Goal: Information Seeking & Learning: Learn about a topic

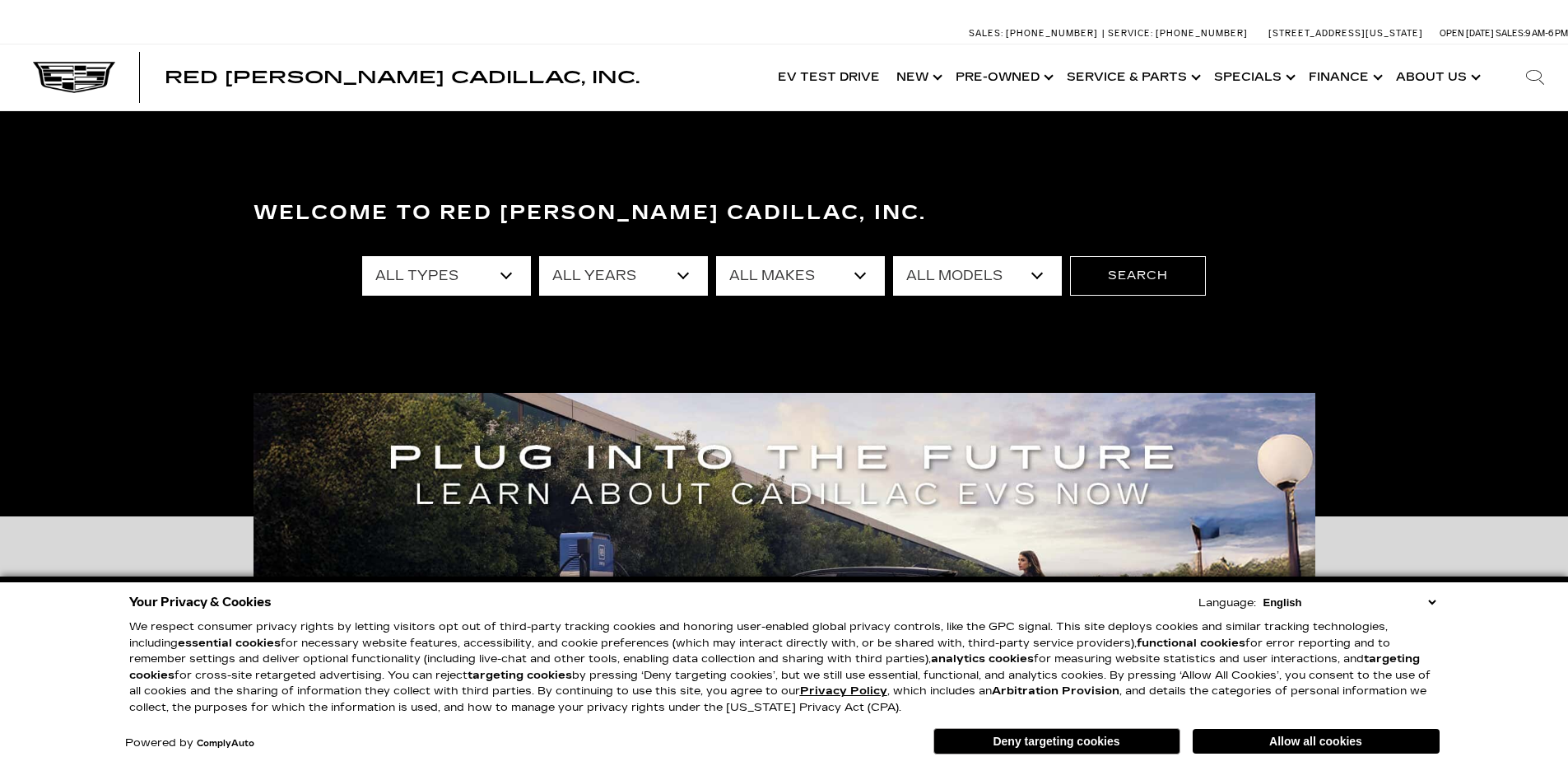
drag, startPoint x: 1423, startPoint y: 537, endPoint x: 1407, endPoint y: 524, distance: 20.6
click at [1422, 530] on div "Important Information Hide Information *Where allowed under state law." at bounding box center [784, 740] width 1568 height 449
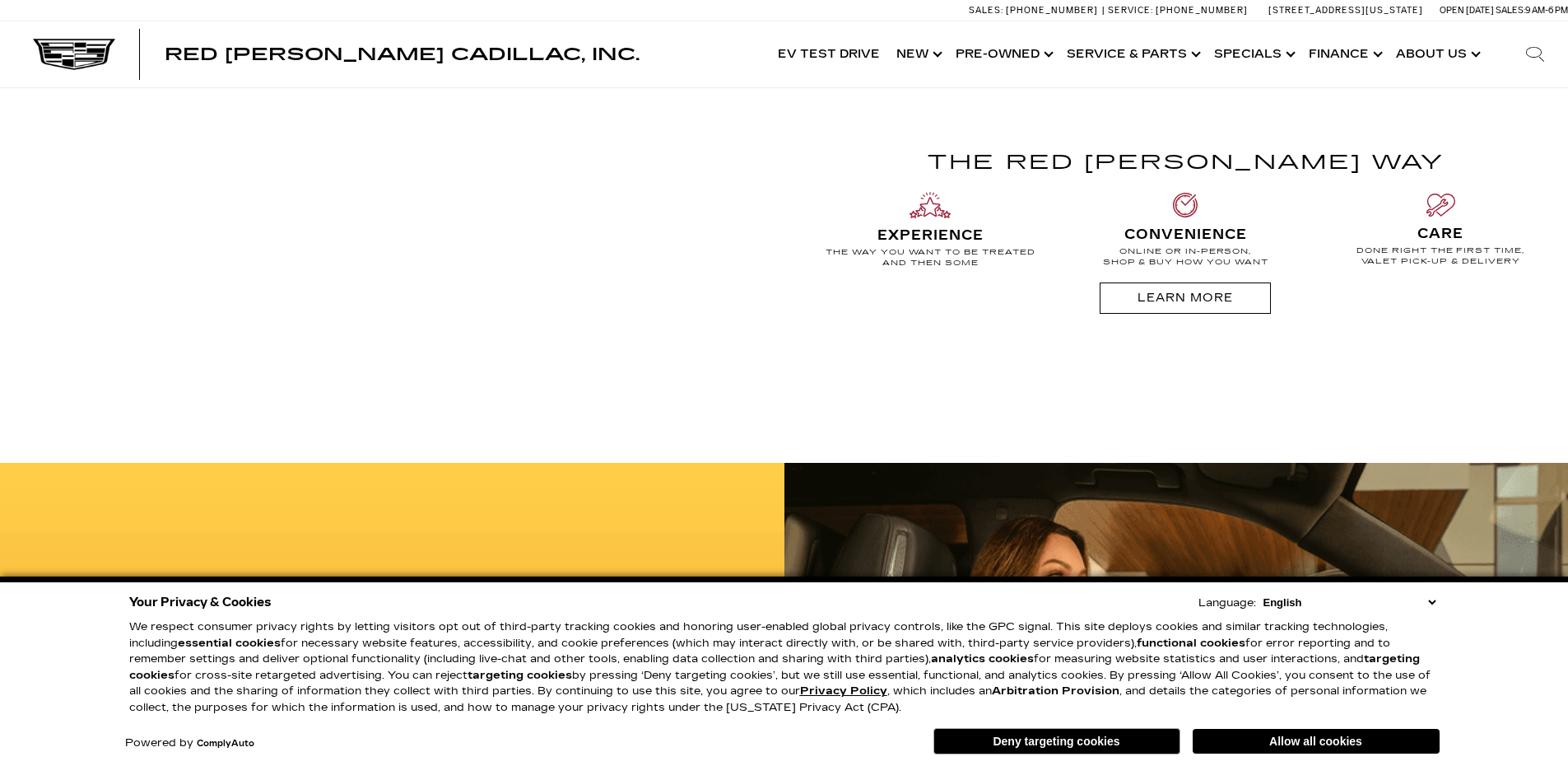
scroll to position [1236, 0]
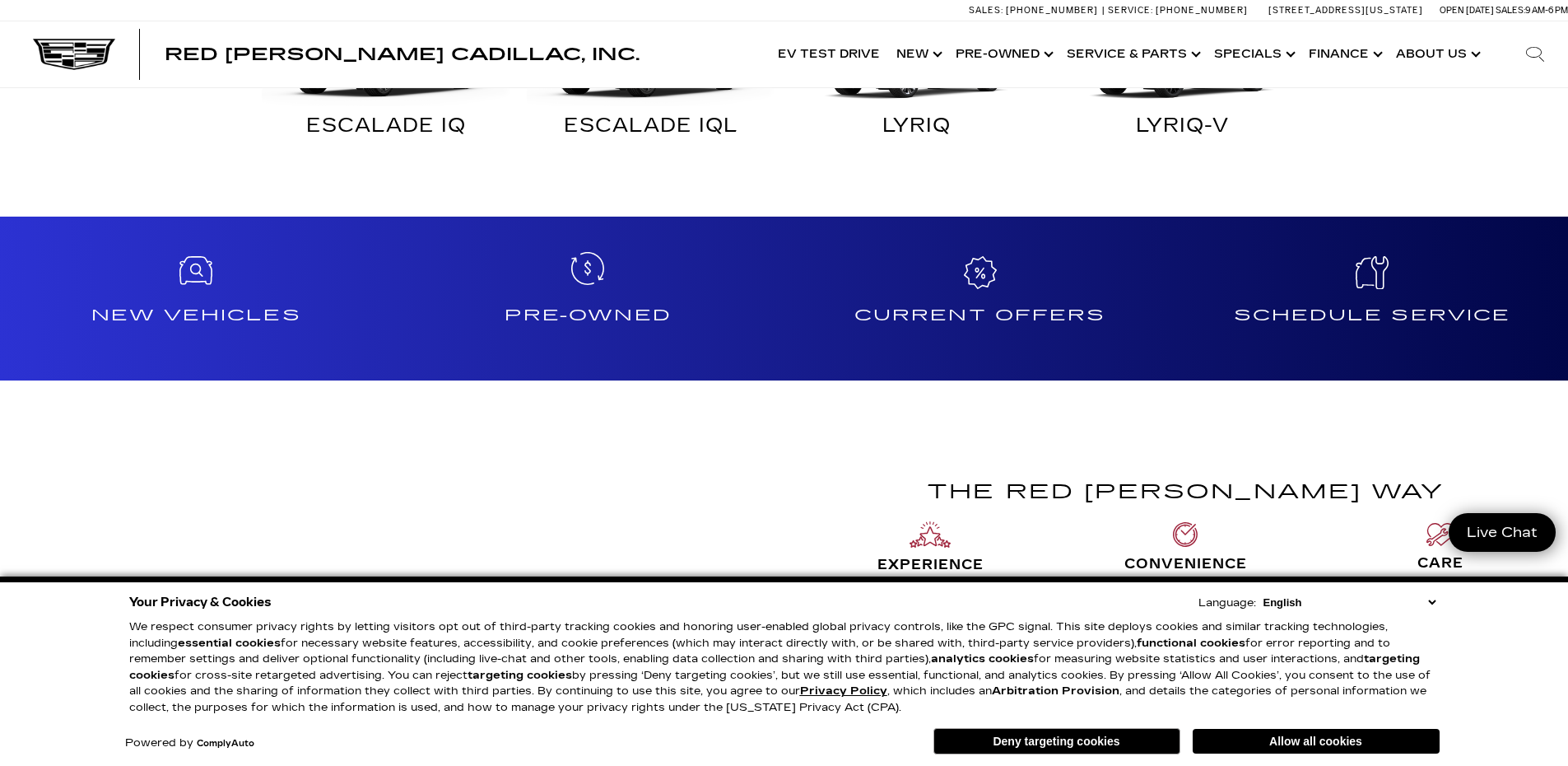
click at [572, 279] on icon at bounding box center [588, 268] width 33 height 33
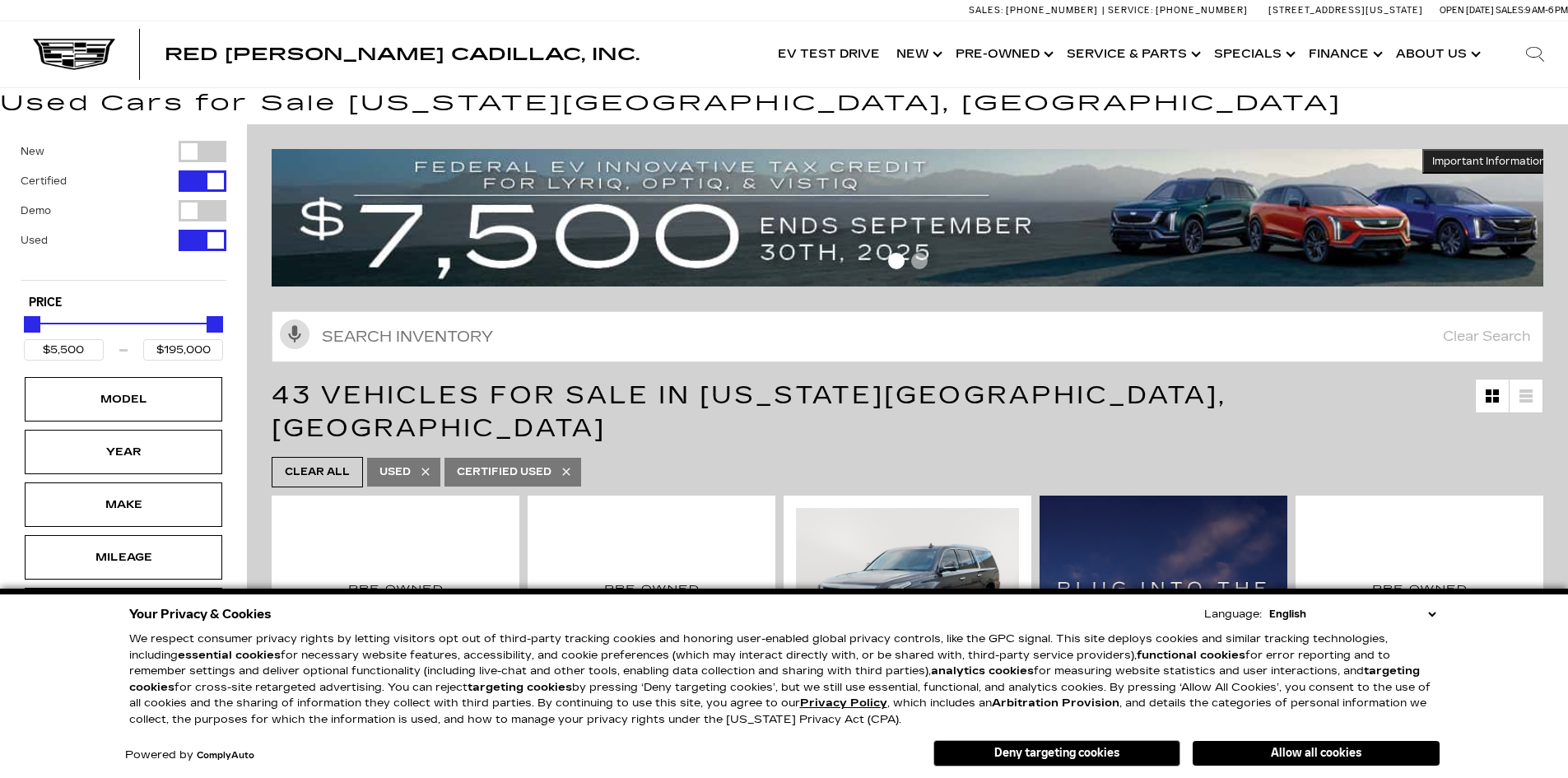
scroll to position [247, 0]
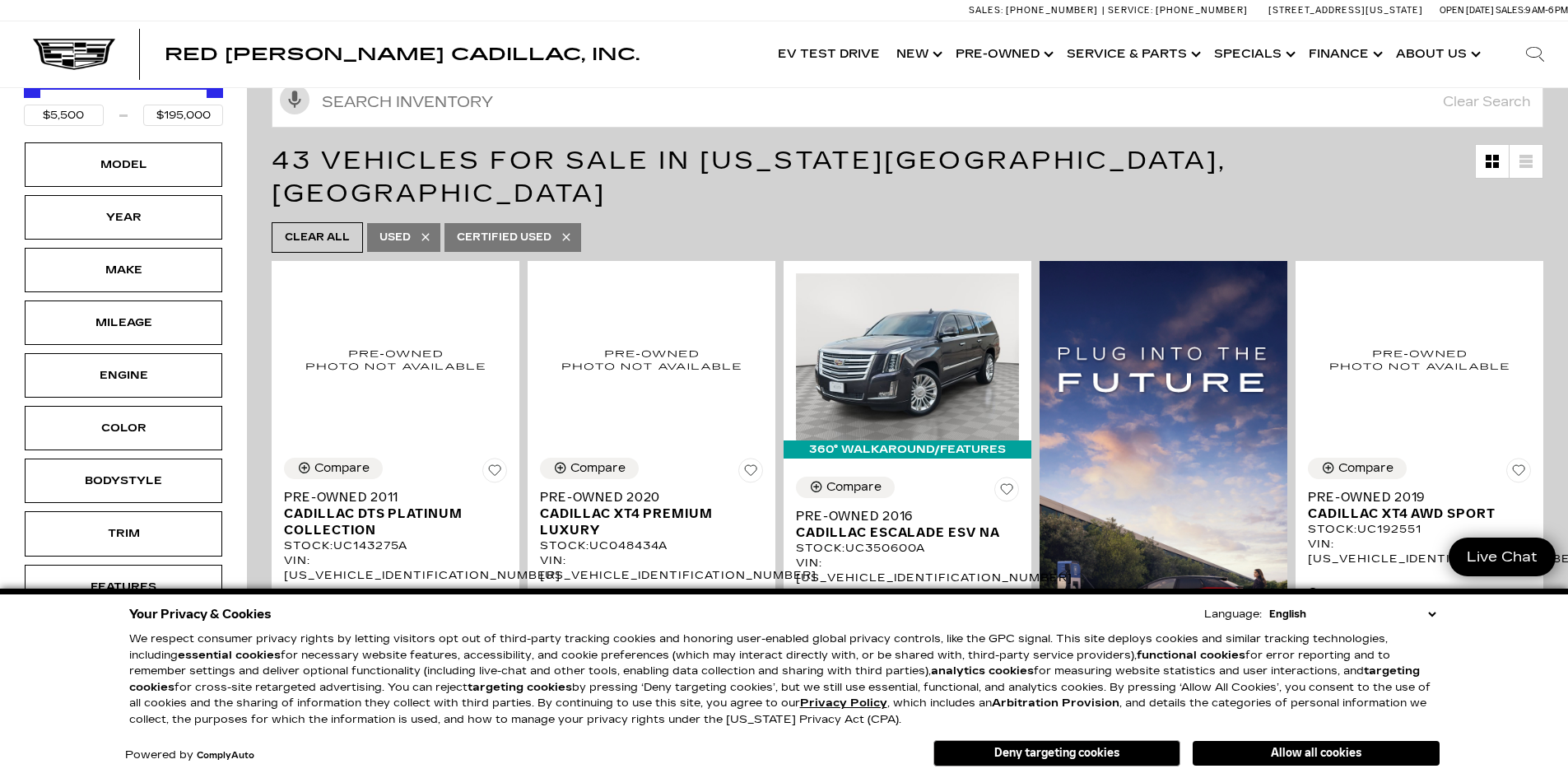
click at [1428, 609] on select "English Spanish / Español English / United Kingdom Korean / 한국어 Vietnamese / Ti…" at bounding box center [1352, 614] width 175 height 17
click at [1504, 632] on div "Your Privacy & Cookies Language: English Spanish / Español English / United Kin…" at bounding box center [784, 683] width 1568 height 189
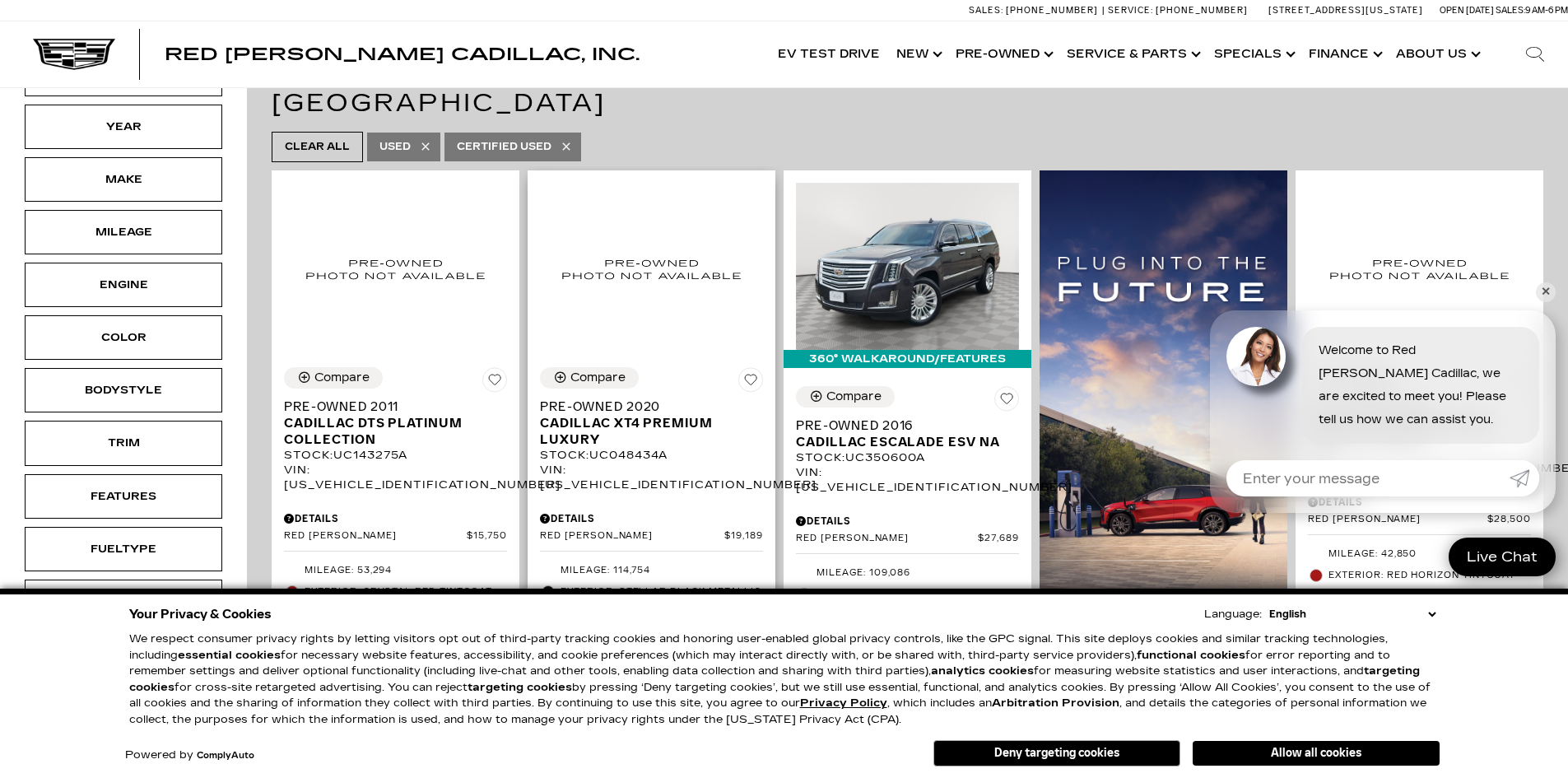
scroll to position [412, 0]
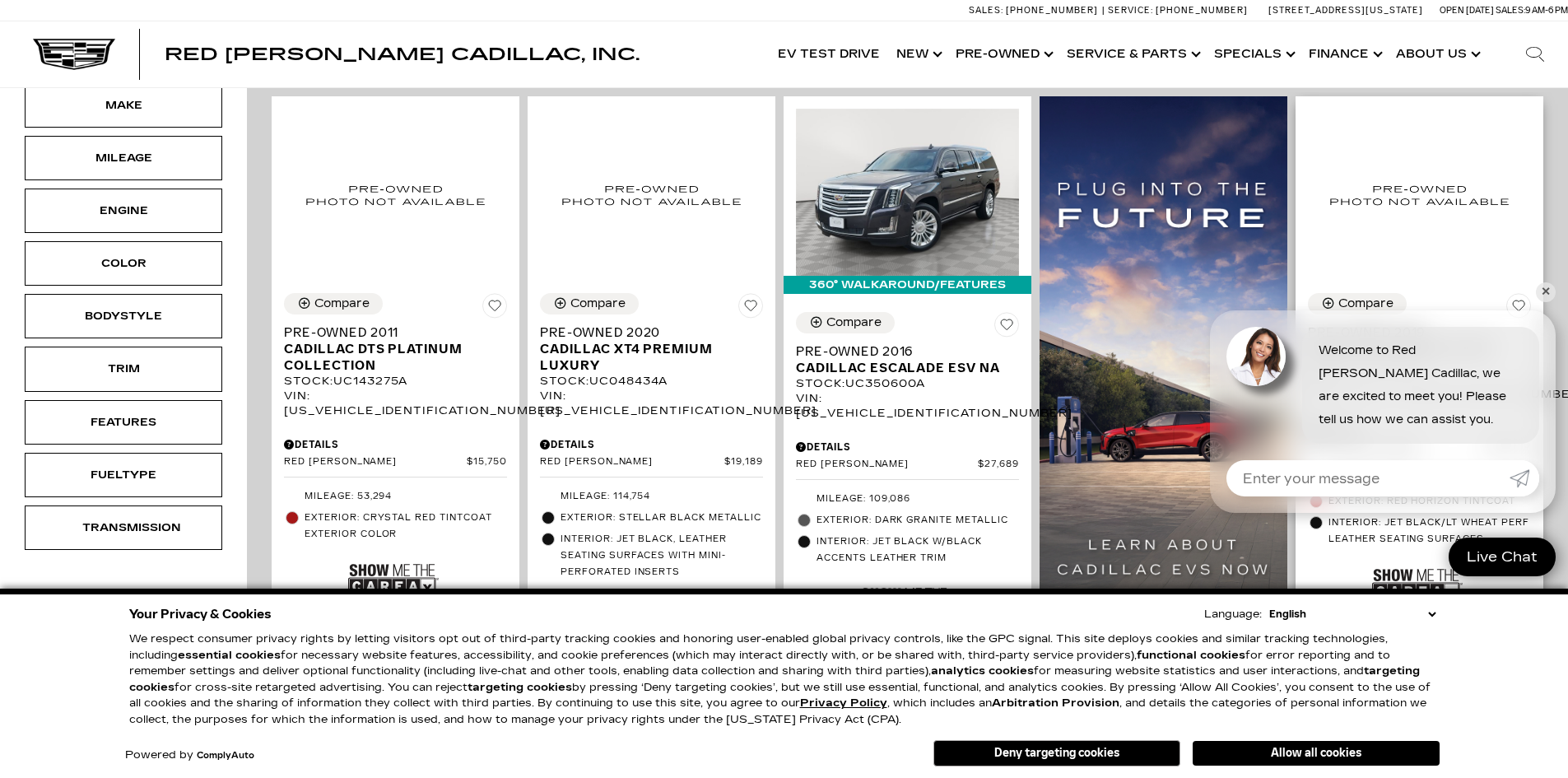
drag, startPoint x: 1261, startPoint y: 751, endPoint x: 1398, endPoint y: 683, distance: 152.9
click at [1261, 751] on button "Allow all cookies" at bounding box center [1316, 753] width 247 height 25
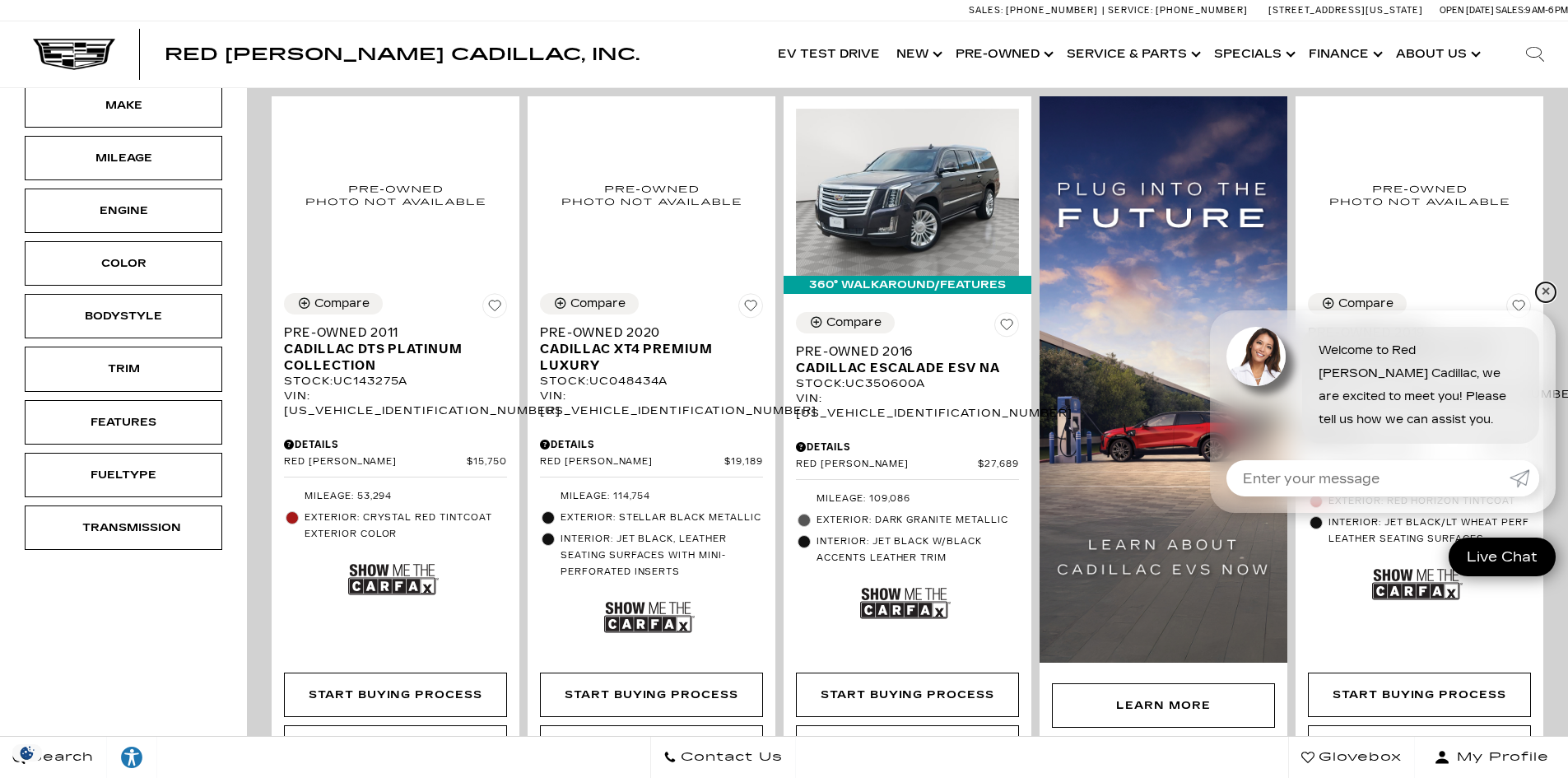
click at [1542, 292] on link "✕" at bounding box center [1546, 292] width 20 height 20
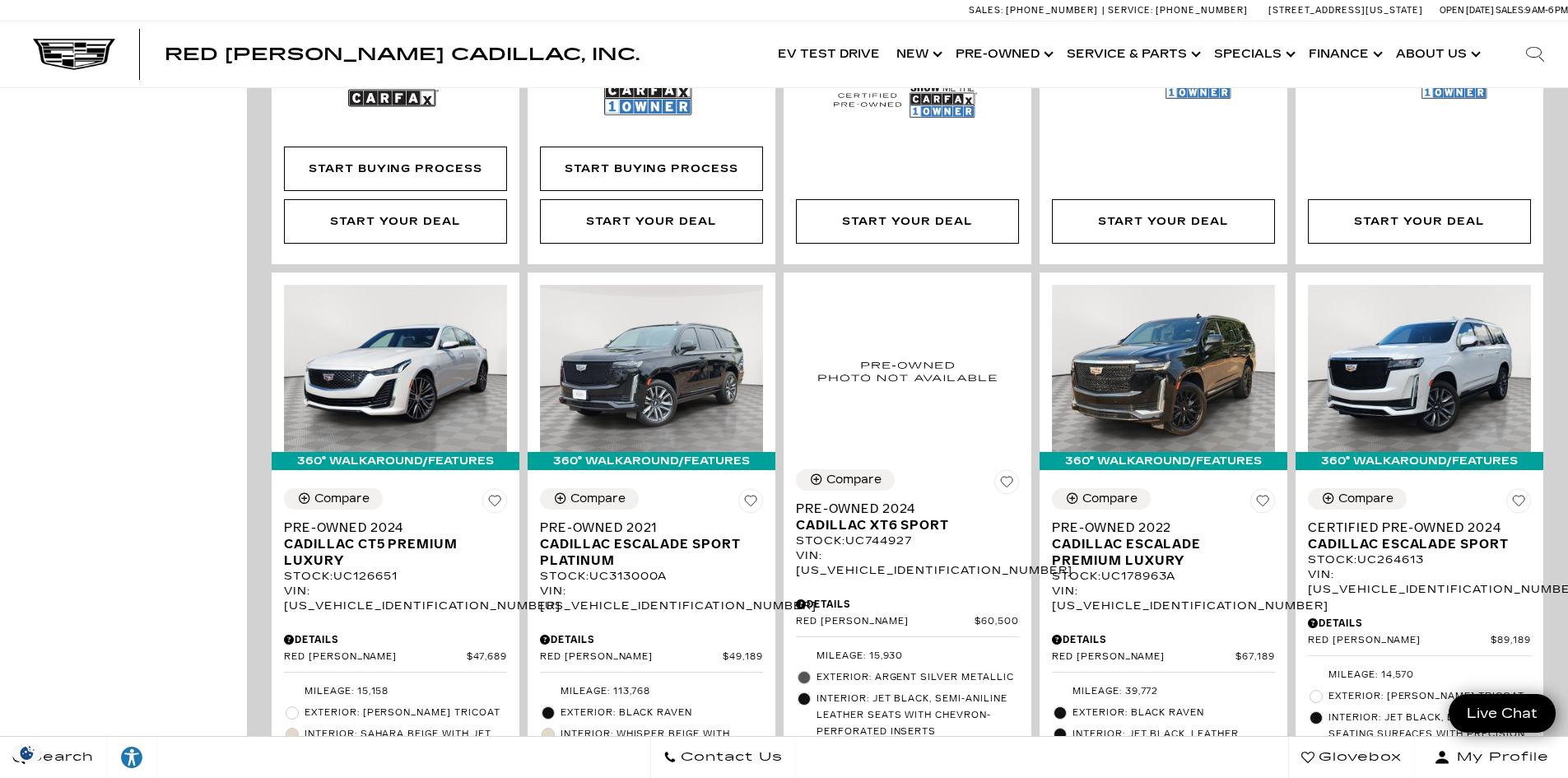
scroll to position [1648, 0]
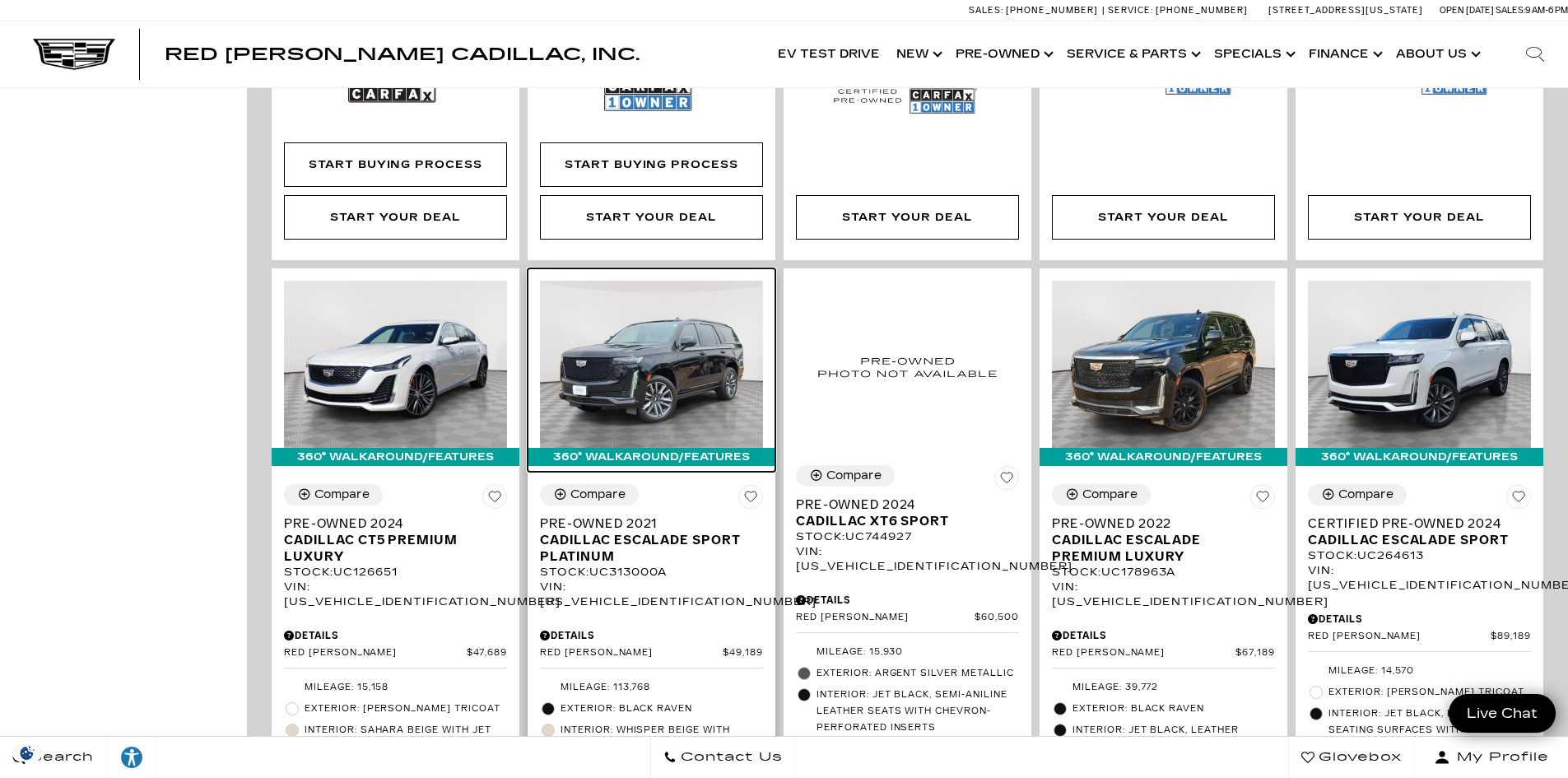
click at [610, 281] on img at bounding box center [651, 364] width 223 height 167
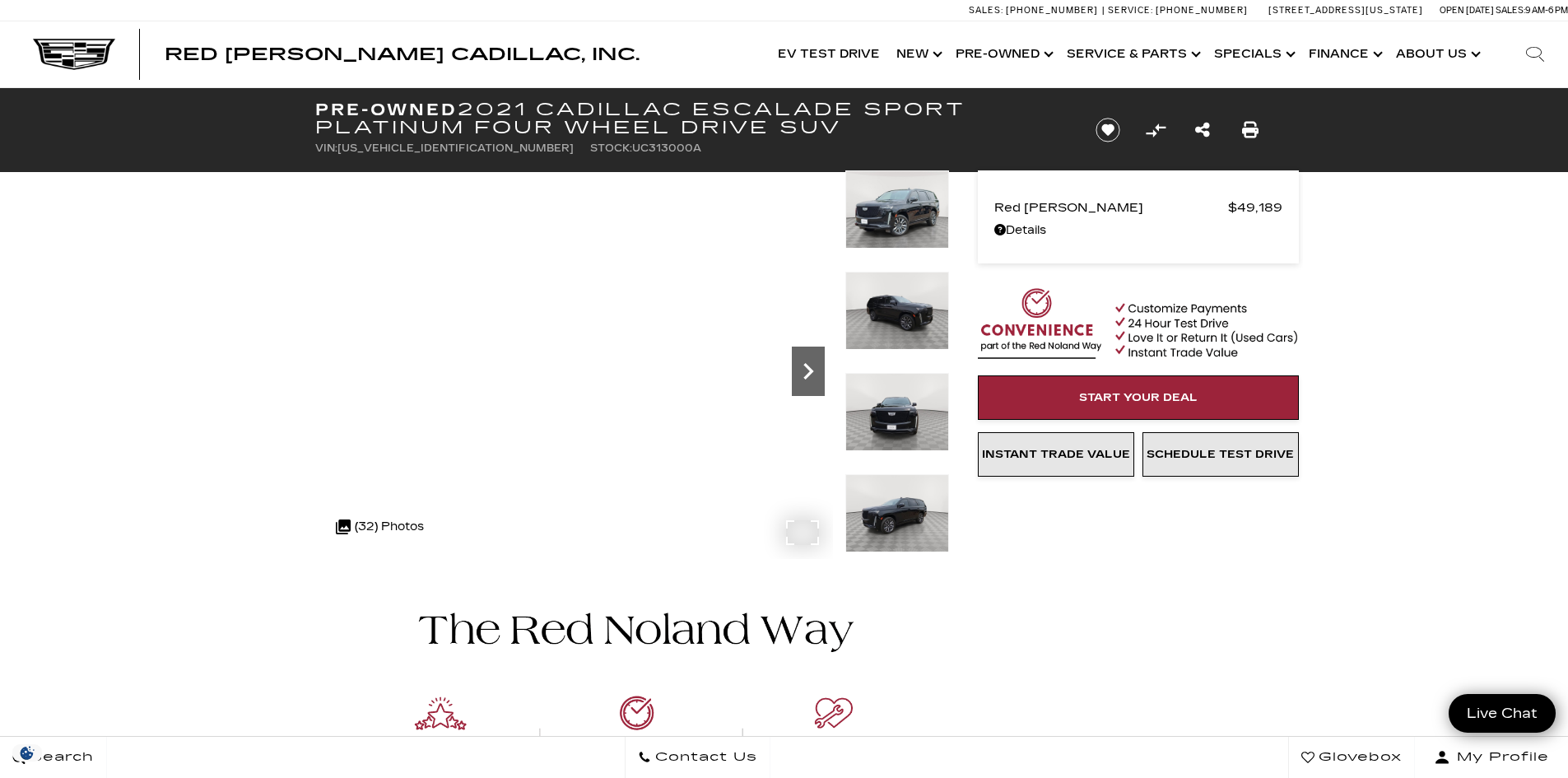
click at [795, 366] on icon "Next" at bounding box center [807, 371] width 33 height 33
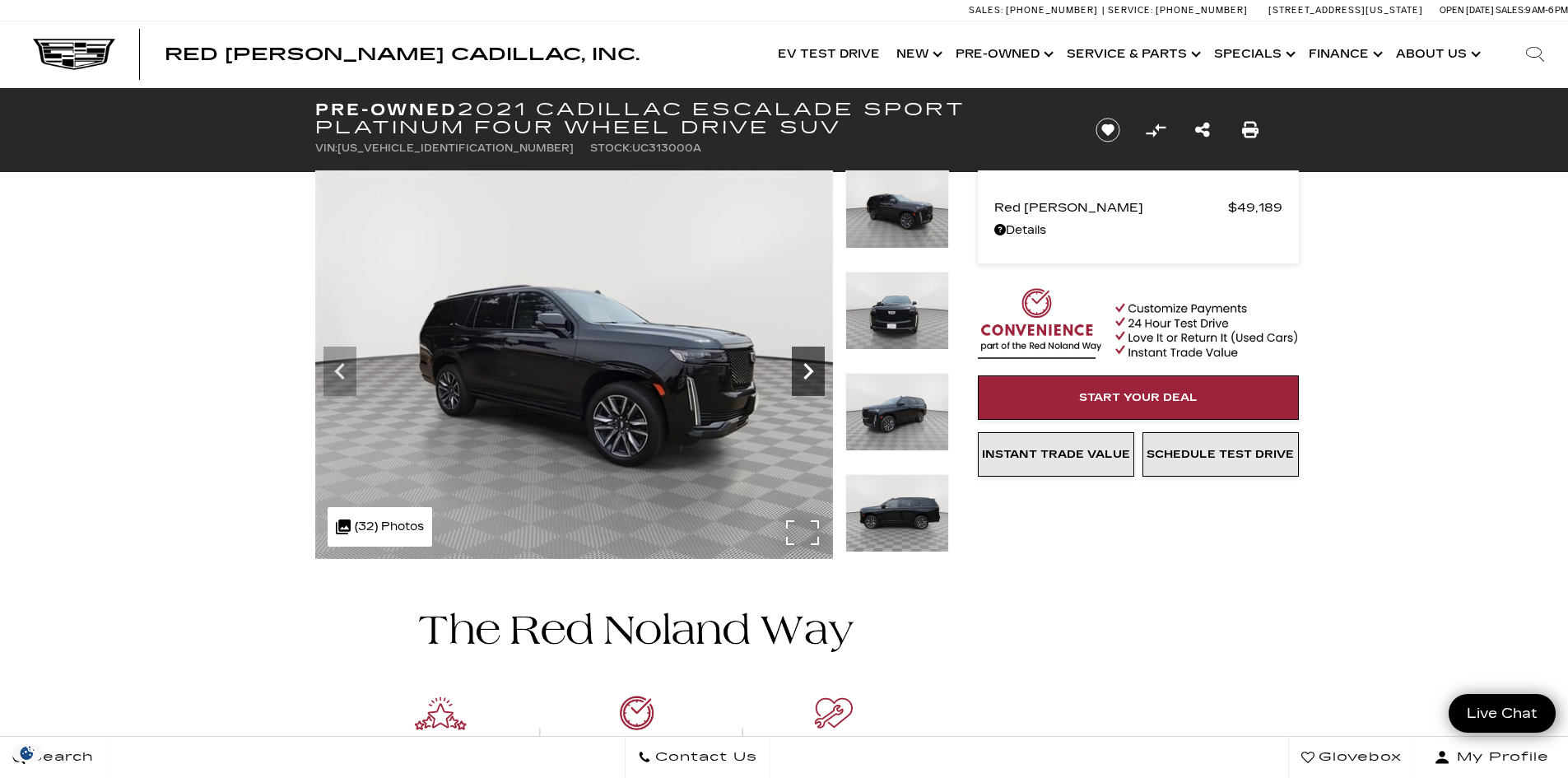
click at [795, 366] on icon "Next" at bounding box center [807, 371] width 33 height 33
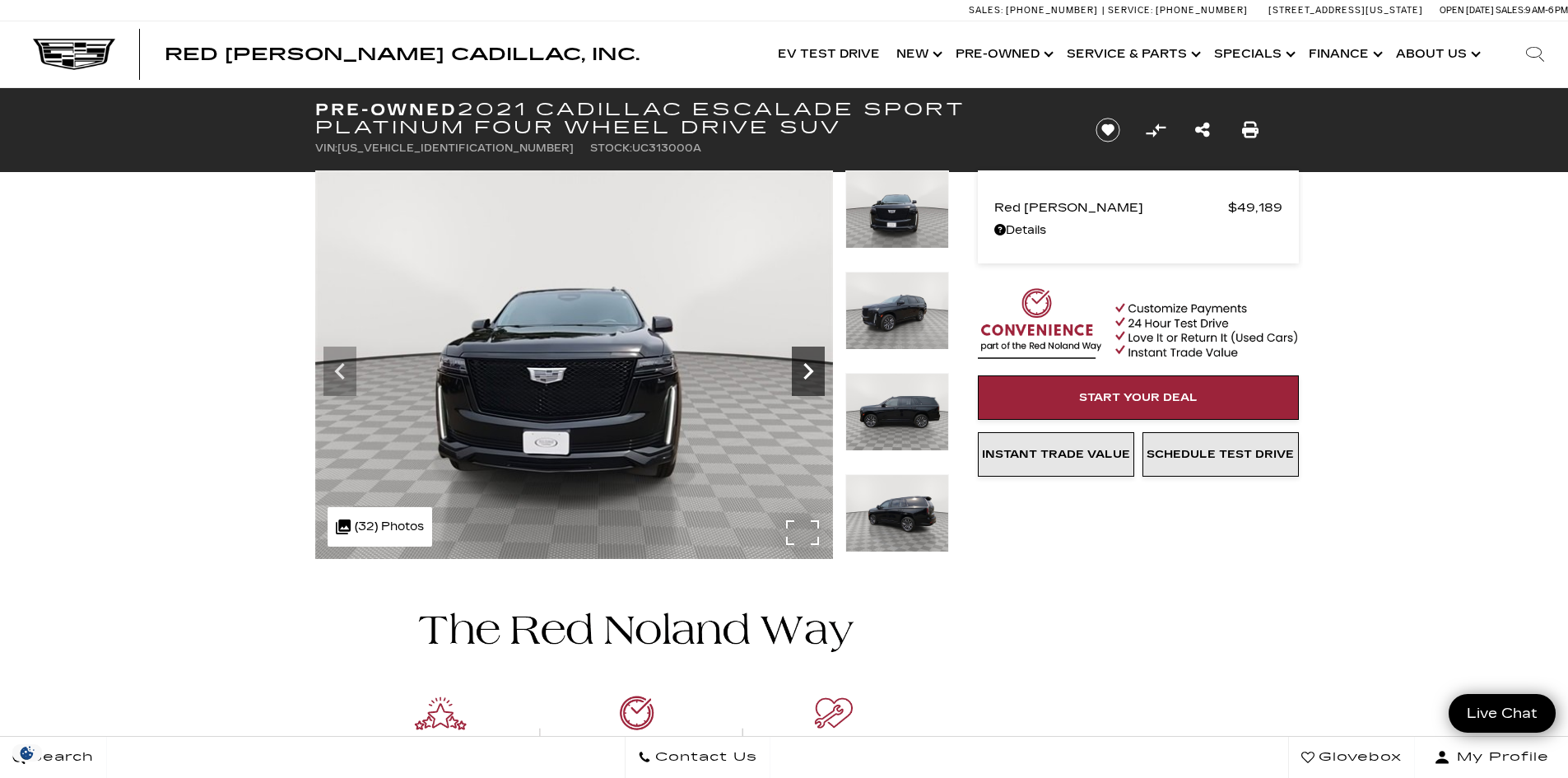
click at [795, 366] on icon "Next" at bounding box center [807, 371] width 33 height 33
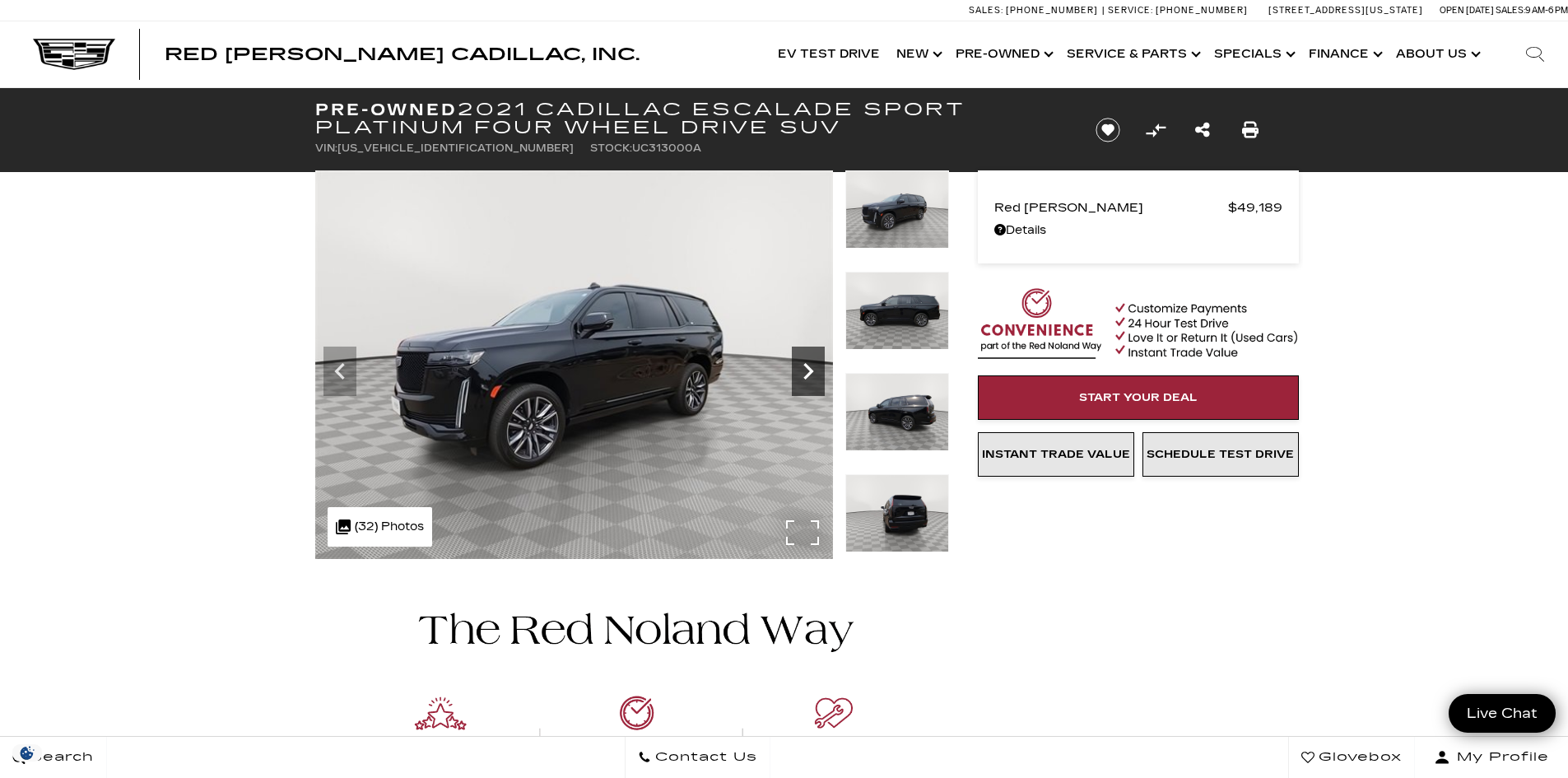
click at [795, 366] on icon "Next" at bounding box center [807, 371] width 33 height 33
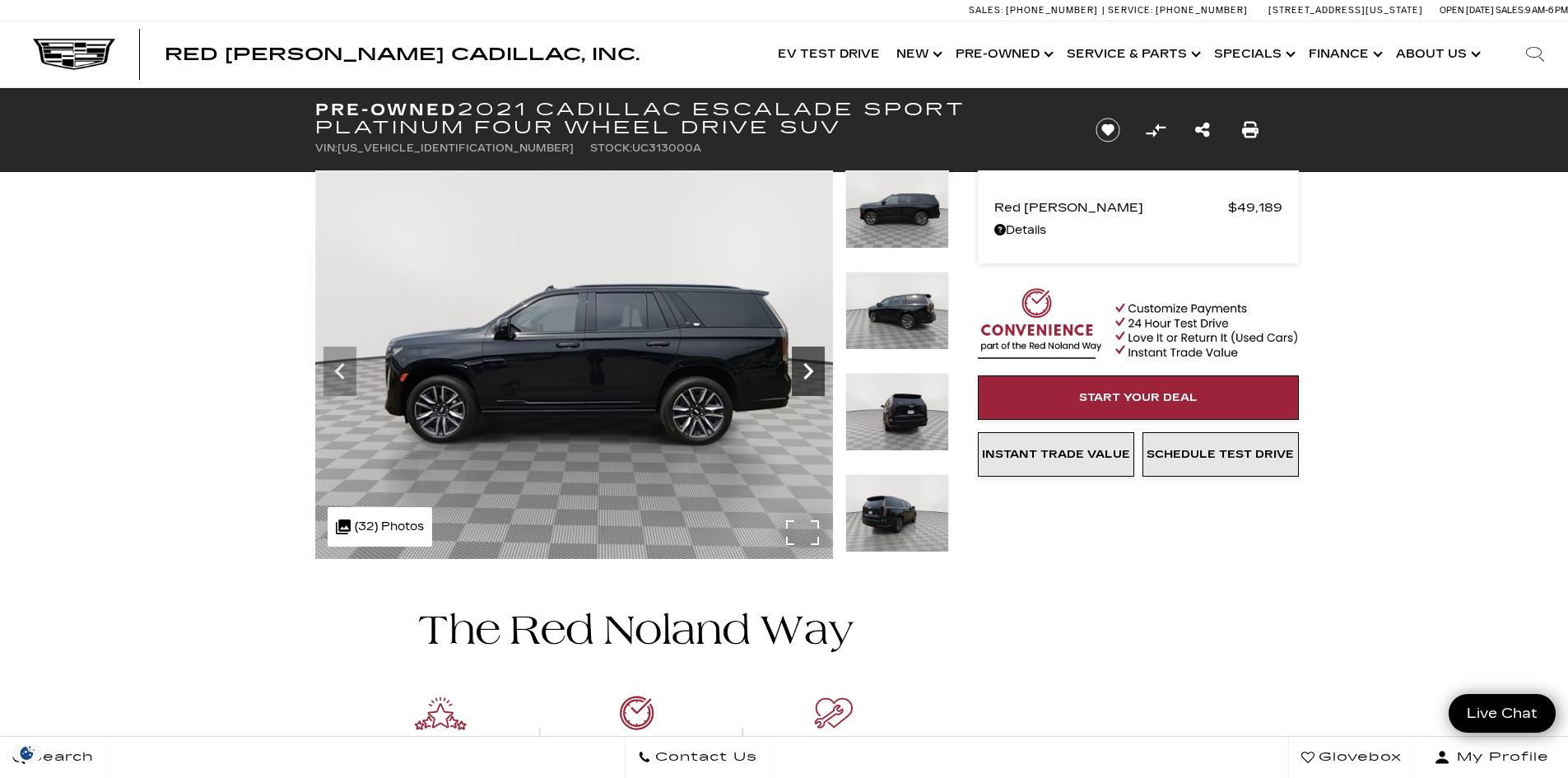
click at [795, 366] on icon "Next" at bounding box center [807, 371] width 33 height 33
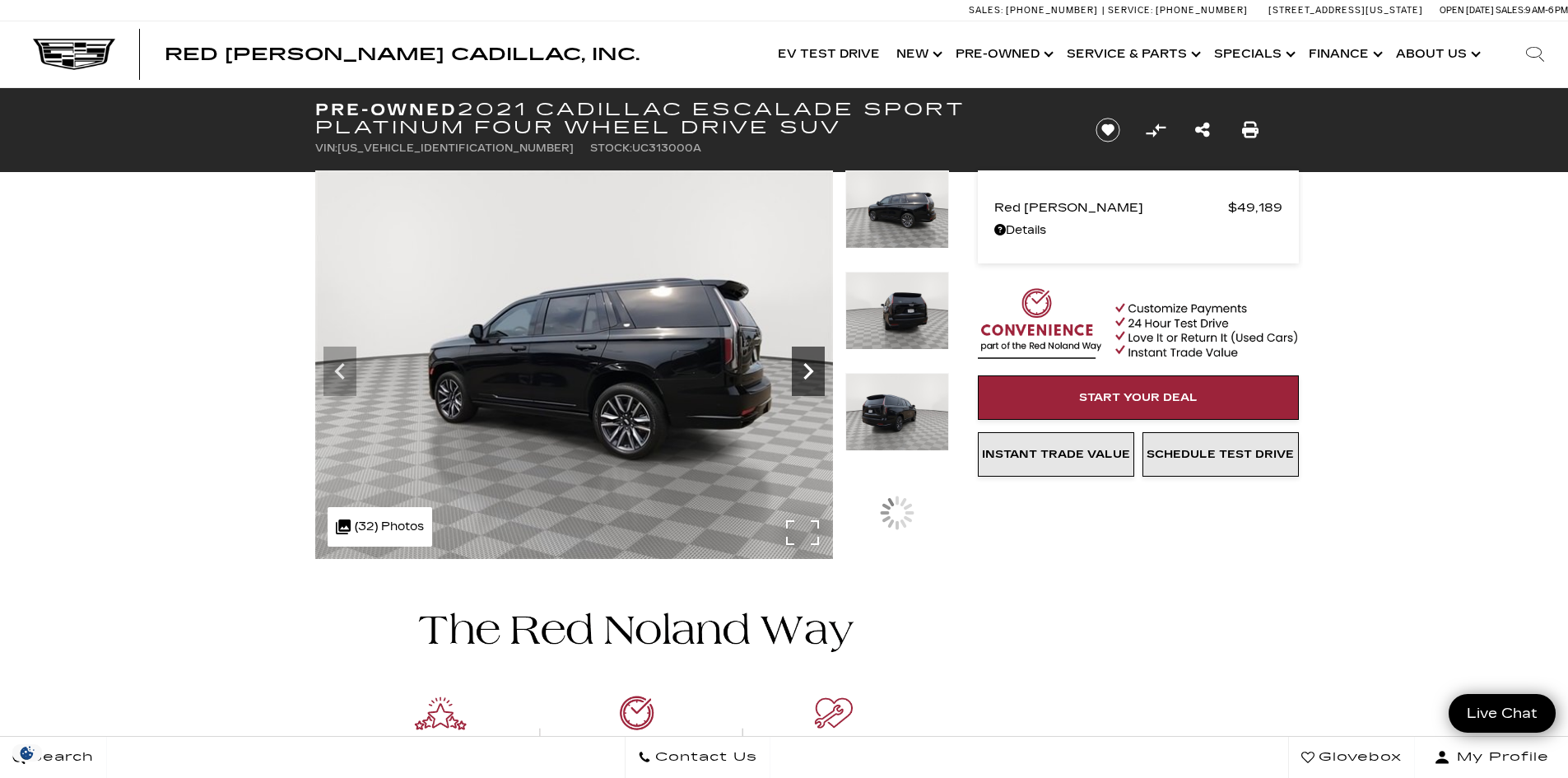
click at [795, 366] on icon "Next" at bounding box center [807, 371] width 33 height 33
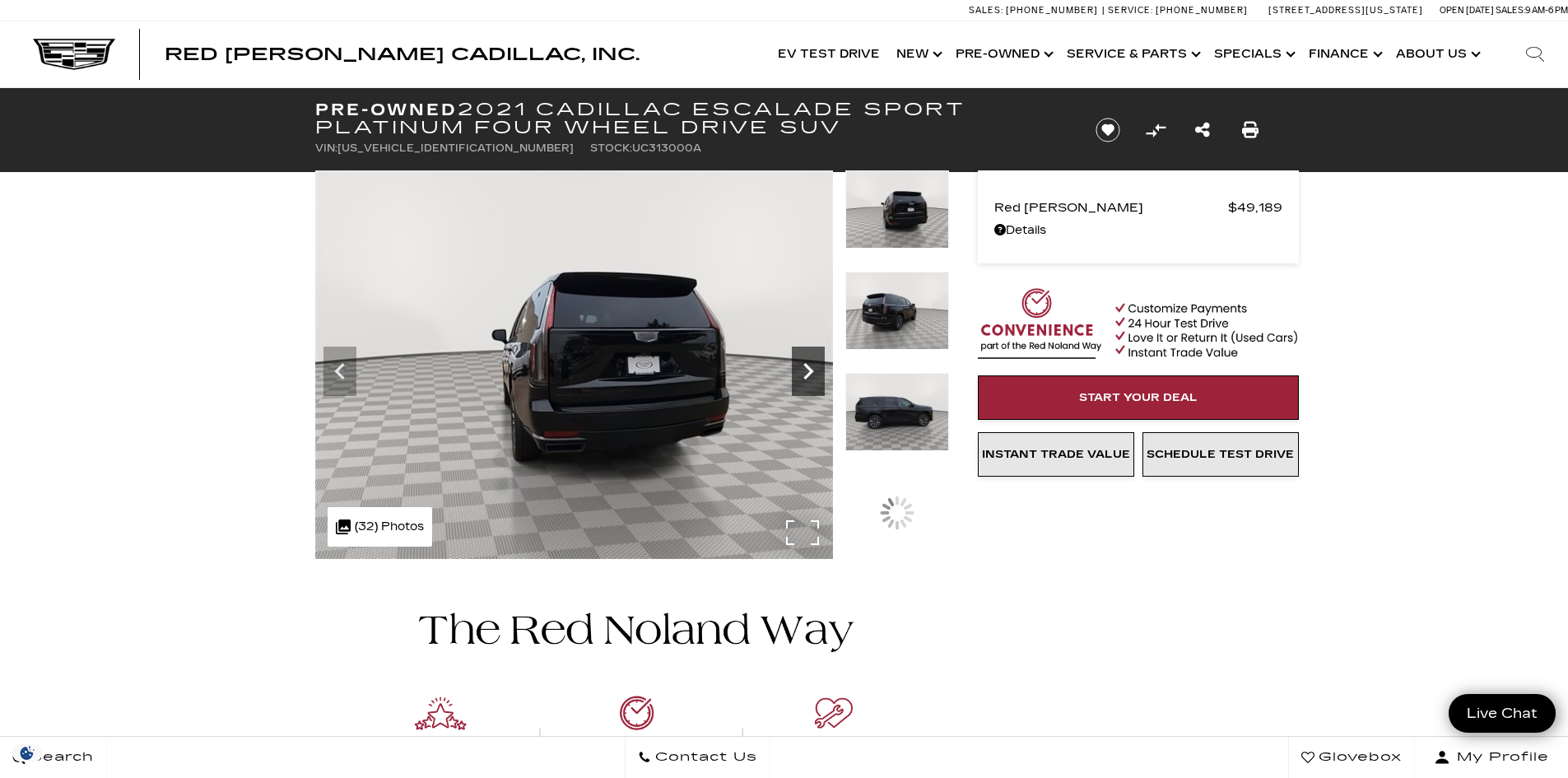
click at [795, 366] on icon "Next" at bounding box center [807, 371] width 33 height 33
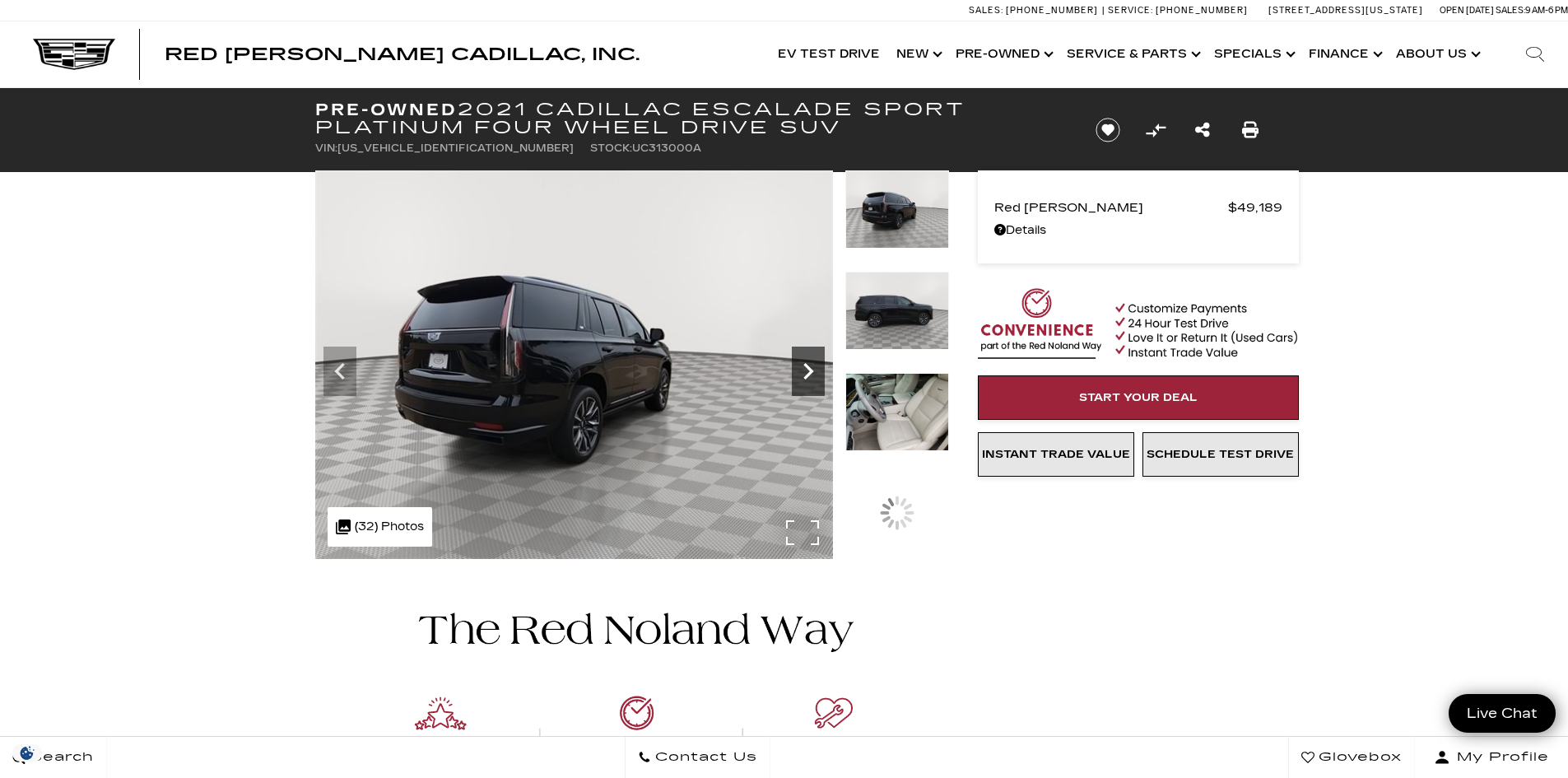
click at [795, 366] on icon "Next" at bounding box center [807, 371] width 33 height 33
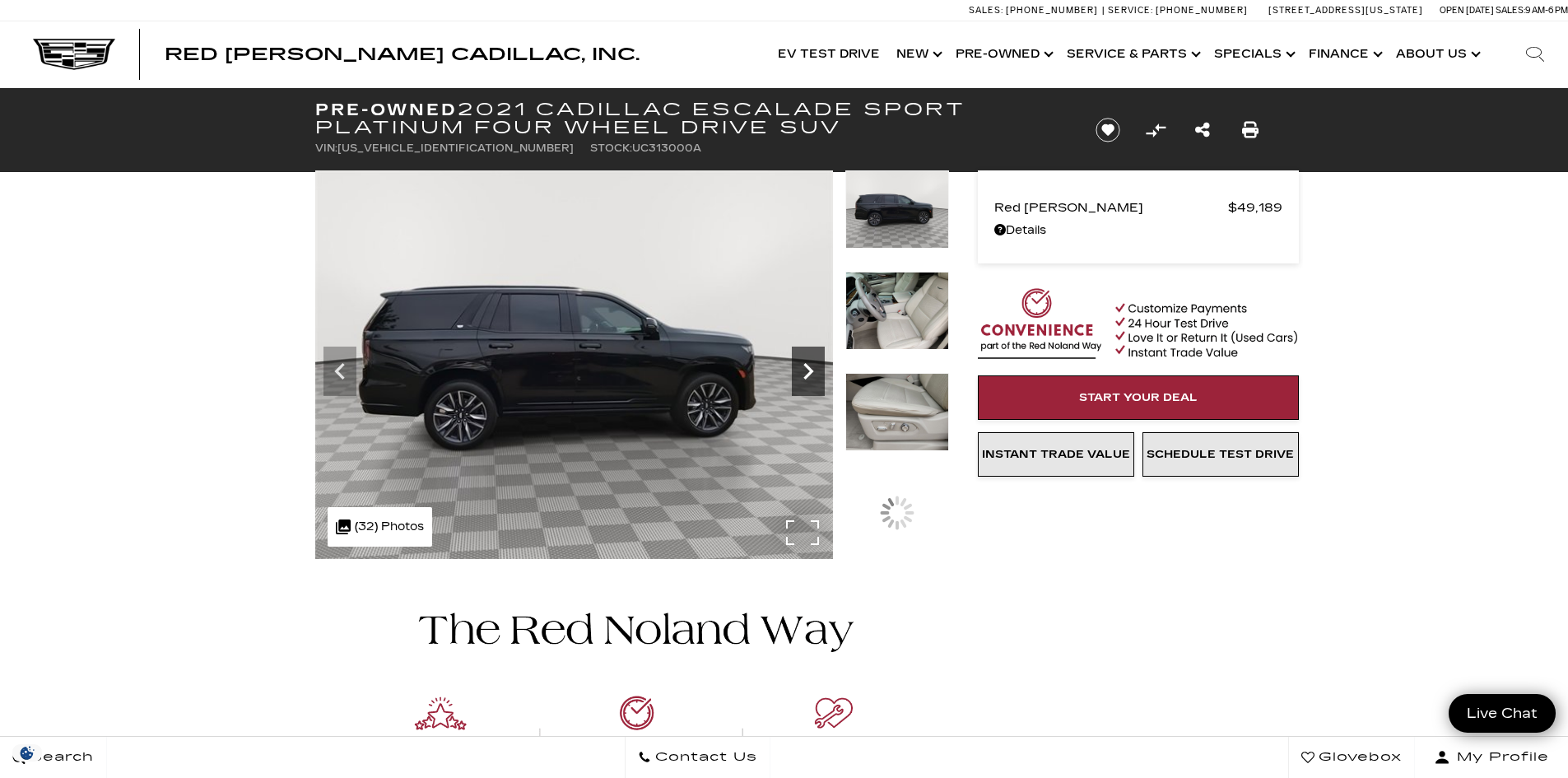
click at [795, 366] on icon "Next" at bounding box center [807, 371] width 33 height 33
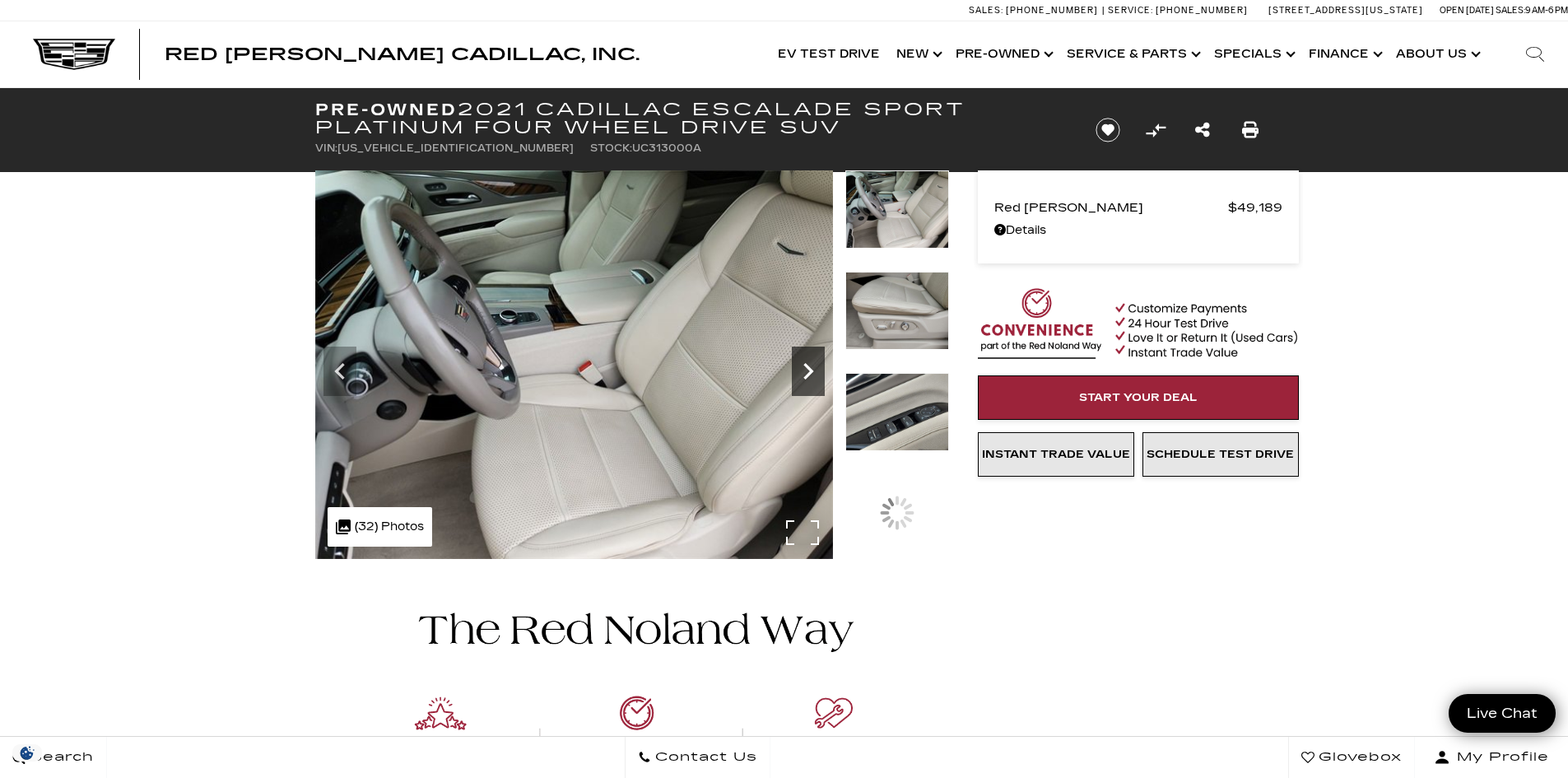
click at [795, 366] on icon "Next" at bounding box center [807, 371] width 33 height 33
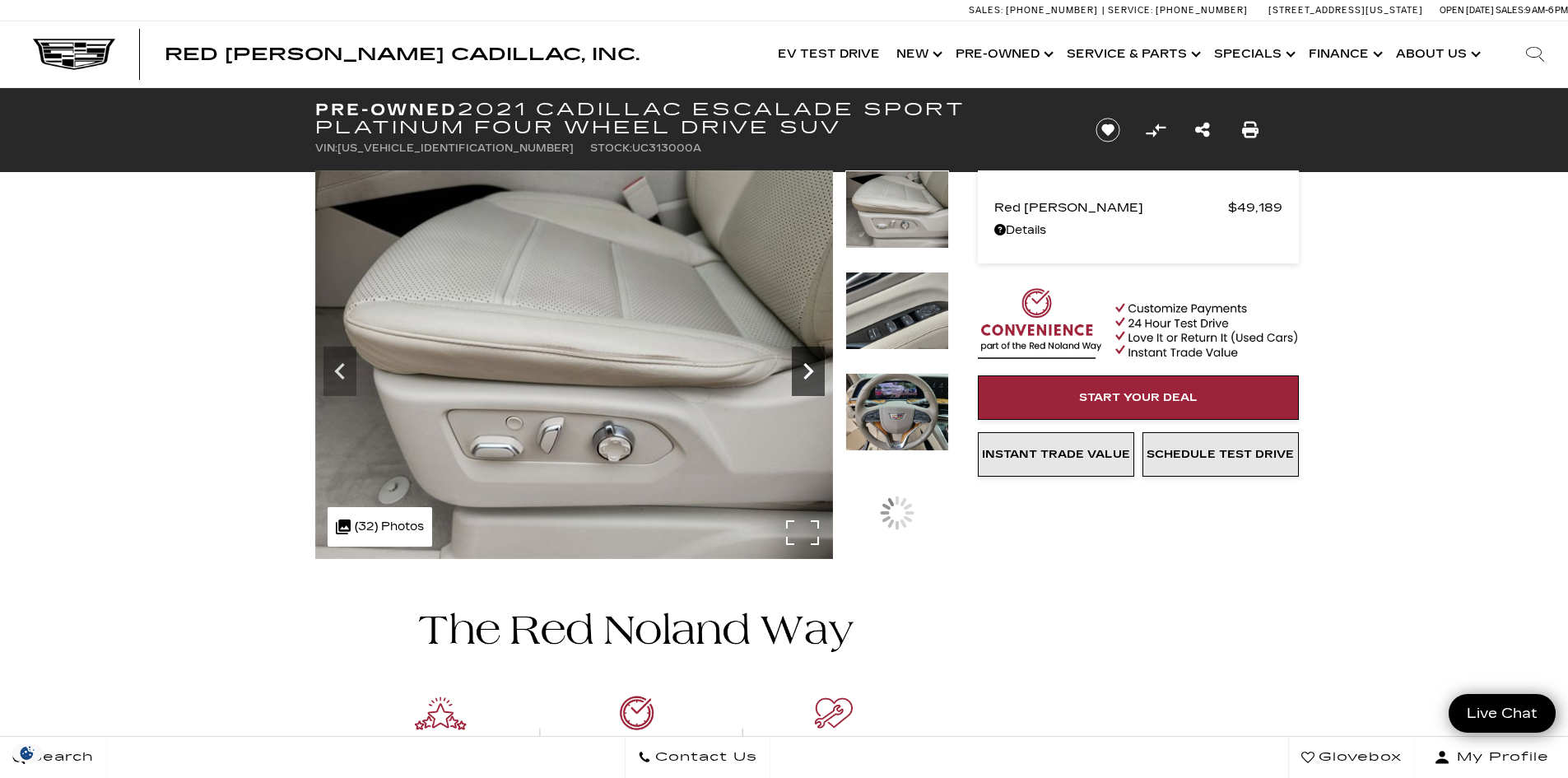
click at [795, 366] on icon "Next" at bounding box center [807, 371] width 33 height 33
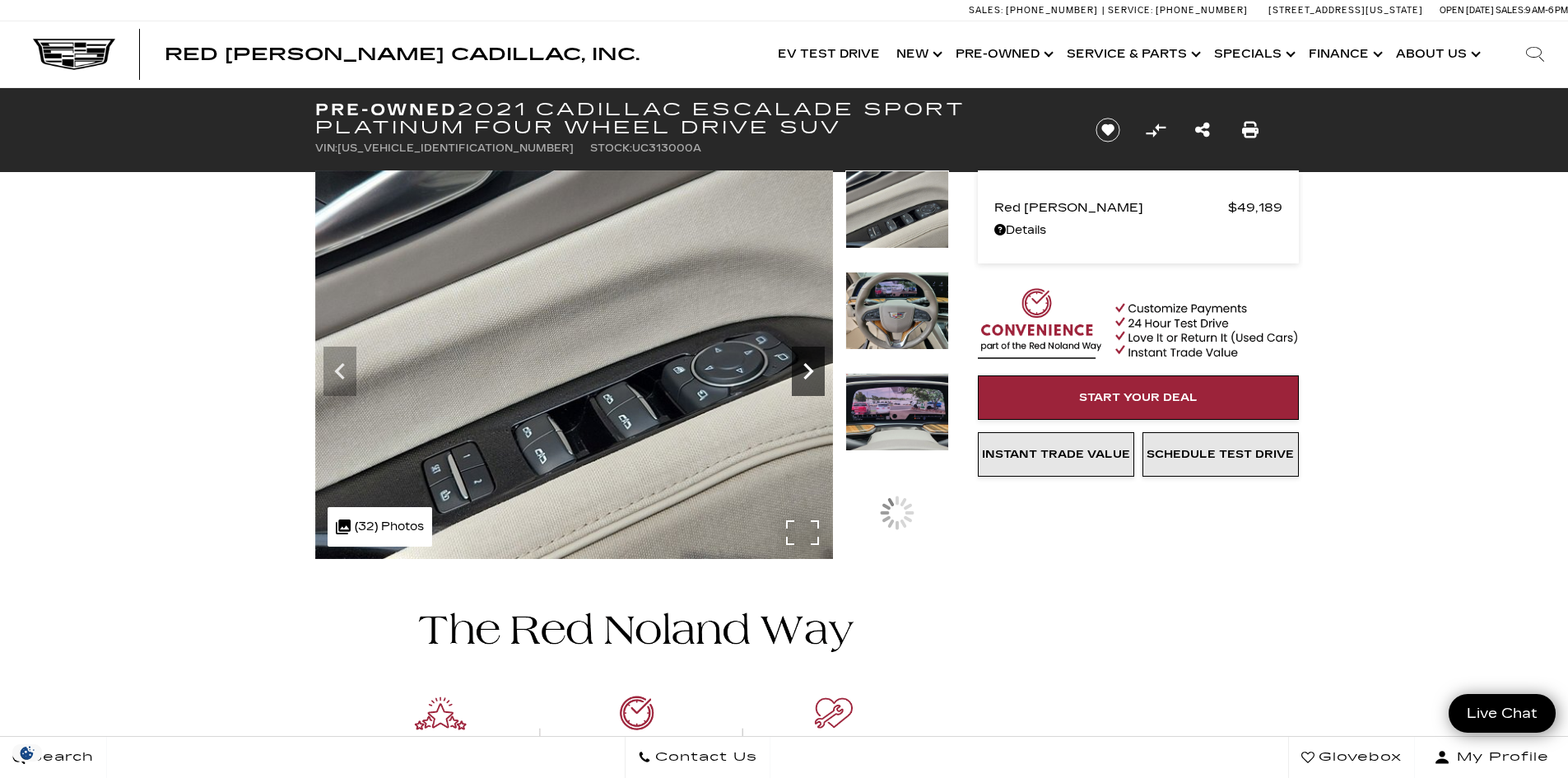
click at [795, 366] on icon "Next" at bounding box center [807, 371] width 33 height 33
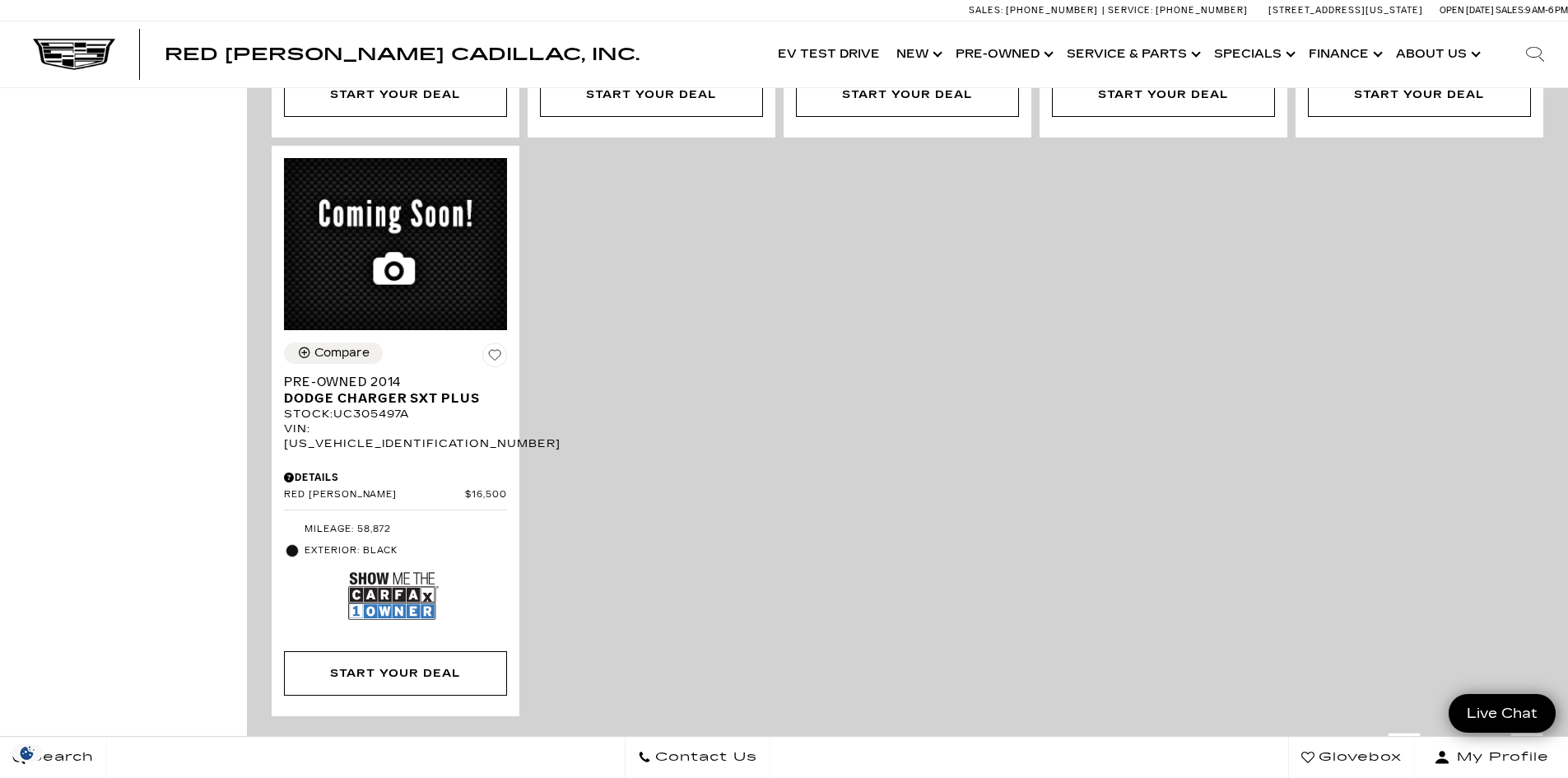
scroll to position [3047, 0]
